Goal: Obtain resource: Obtain resource

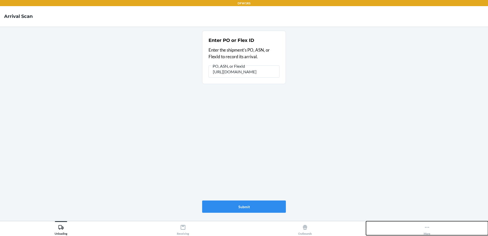
click at [423, 227] on button "More" at bounding box center [427, 228] width 122 height 14
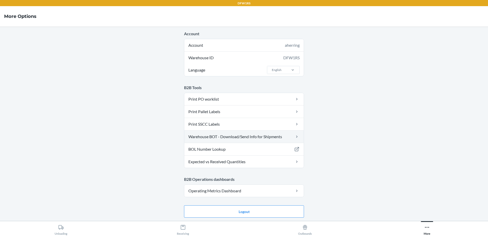
click at [232, 140] on link "Warehouse BOT - Download/Send Info for Shipments" at bounding box center [243, 136] width 119 height 12
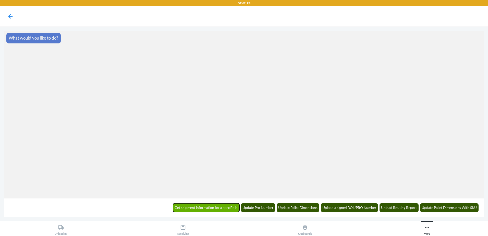
click at [212, 209] on button "Get shipment information for a specific id" at bounding box center [206, 207] width 67 height 9
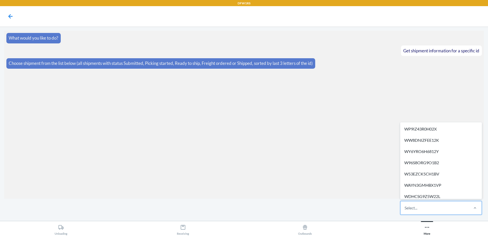
click at [419, 207] on div "Select..." at bounding box center [435, 207] width 68 height 13
click at [405, 207] on input "option WP9IZ43R0H02X focused, 1 of 291. 291 results available. Use Up and Down …" at bounding box center [405, 208] width 1 height 6
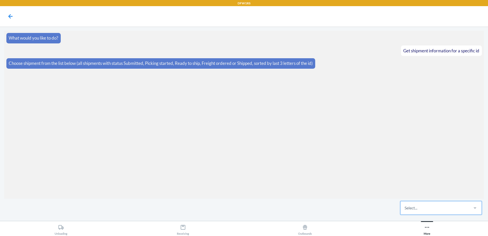
drag, startPoint x: 419, startPoint y: 207, endPoint x: 392, endPoint y: 196, distance: 29.2
click at [387, 195] on section "What would you like to do? Get shipment information for a specific id Choose sh…" at bounding box center [244, 115] width 480 height 168
click at [416, 207] on div "Select..." at bounding box center [411, 208] width 13 height 6
click at [405, 207] on input "Select..." at bounding box center [405, 208] width 1 height 6
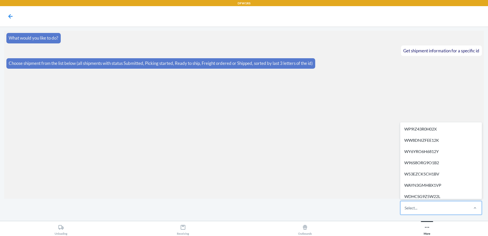
paste input "WVEBZPJY8YR62"
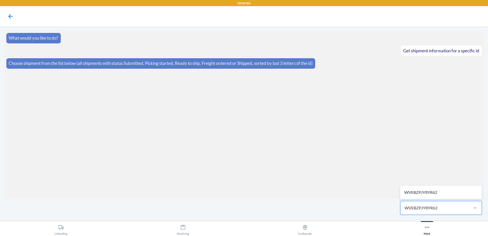
type input "WVEBZPJY8YR62"
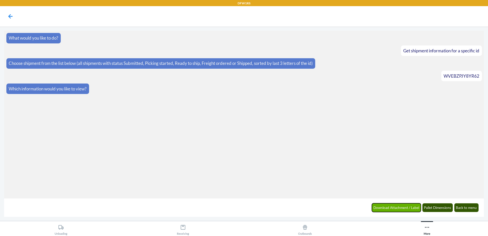
click at [410, 207] on button "Download Attachment / Label" at bounding box center [396, 207] width 49 height 9
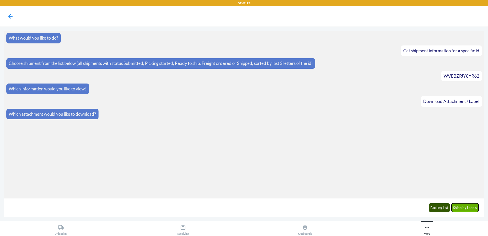
click at [460, 207] on button "Shipping Labels" at bounding box center [465, 207] width 27 height 9
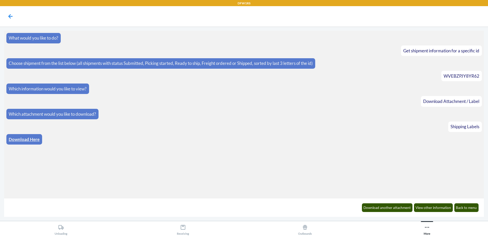
click at [32, 140] on link "Download Here" at bounding box center [24, 139] width 31 height 5
click at [468, 209] on button "Back to menu" at bounding box center [466, 207] width 25 height 9
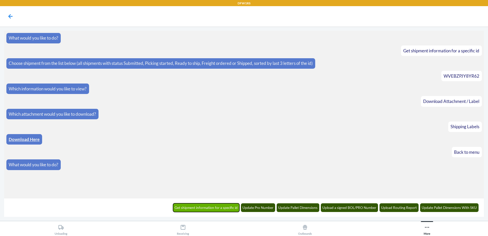
click at [224, 209] on button "Get shipment information for a specific id" at bounding box center [206, 207] width 67 height 9
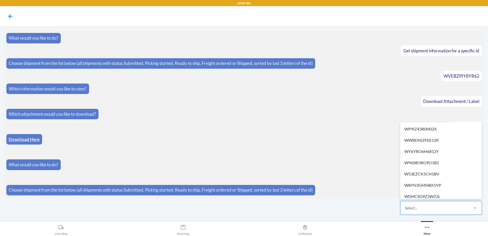
click at [413, 203] on div "Select..." at bounding box center [435, 207] width 68 height 13
click at [405, 205] on input "option WP9IZ43R0H02X focused, 1 of 291. 291 results available. Use Up and Down …" at bounding box center [405, 208] width 1 height 6
paste input "W3Q5NU7C2JCDW"
type input "W3Q5NU7C2JCDW"
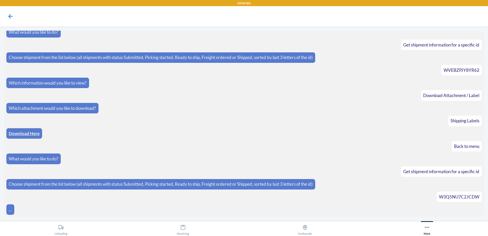
scroll to position [24, 0]
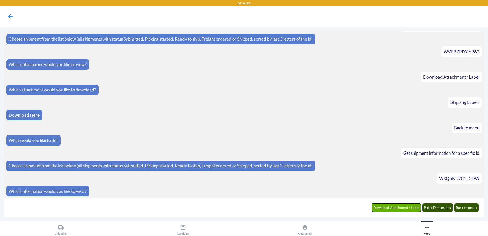
click at [408, 209] on button "Download Attachment / Label" at bounding box center [396, 207] width 49 height 9
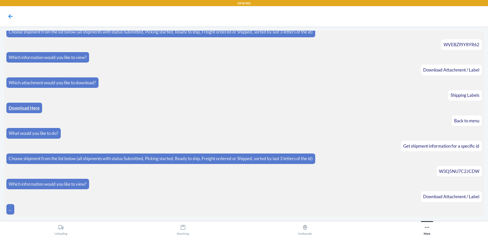
scroll to position [50, 0]
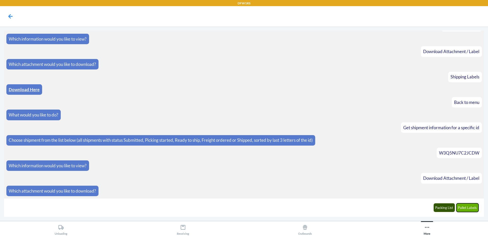
click at [472, 209] on button "Pallet Labels" at bounding box center [468, 207] width 22 height 9
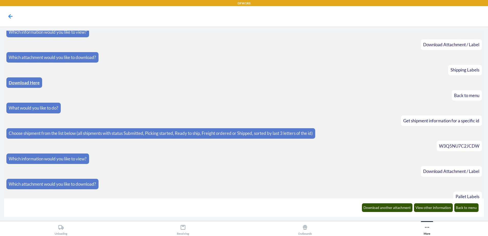
scroll to position [75, 0]
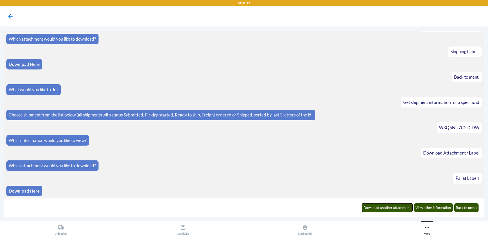
click at [383, 209] on button "Download another attachment" at bounding box center [387, 207] width 51 height 9
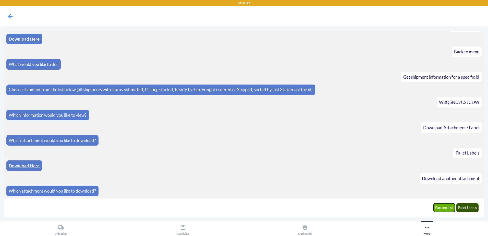
click at [438, 209] on button "Packing List" at bounding box center [444, 207] width 21 height 9
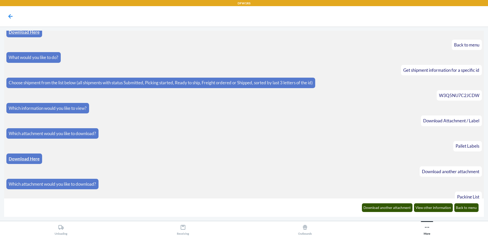
scroll to position [126, 0]
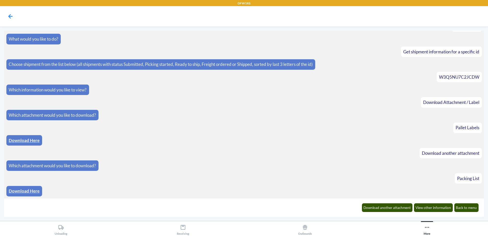
click at [35, 141] on link "Download Here" at bounding box center [24, 140] width 31 height 5
